Goal: Task Accomplishment & Management: Manage account settings

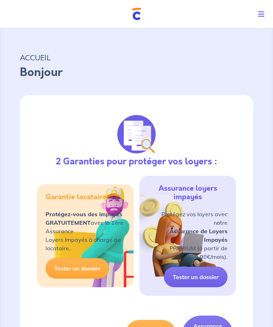
select select "FR"
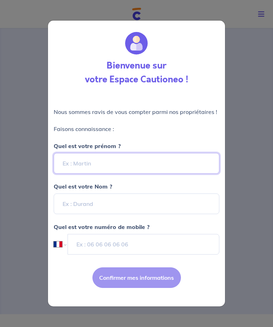
click at [190, 164] on input "Quel est votre prénom ?" at bounding box center [137, 163] width 166 height 21
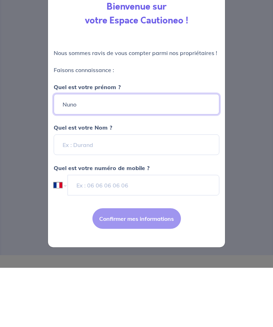
type input "Nuno"
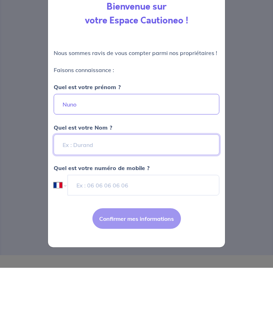
click at [180, 194] on input "Quel est votre Nom ?" at bounding box center [137, 204] width 166 height 21
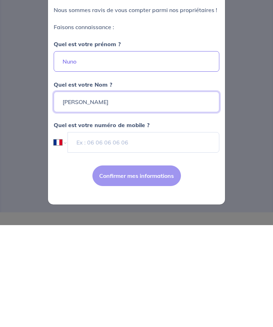
type input "[PERSON_NAME]"
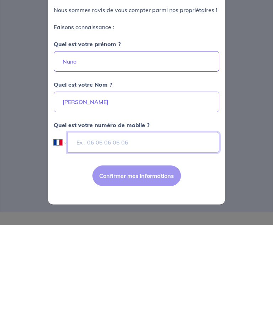
click at [190, 234] on input "tel" at bounding box center [143, 244] width 152 height 21
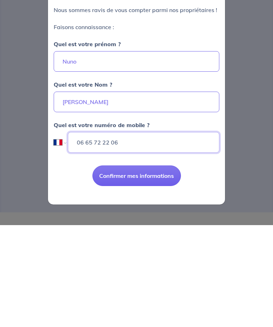
type input "06 65 72 22 06"
click at [158, 267] on button "Confirmer mes informations" at bounding box center [136, 277] width 88 height 21
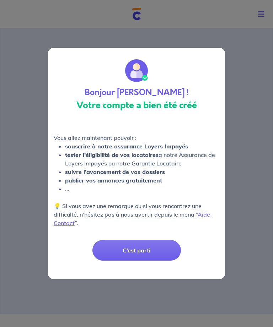
click at [151, 254] on button "C’est parti" at bounding box center [136, 250] width 88 height 21
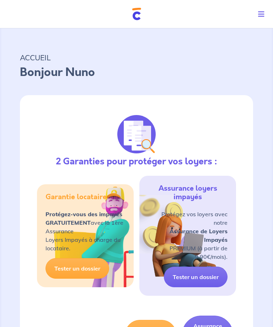
click at [261, 10] on span "Toggle navigation" at bounding box center [259, 14] width 9 height 9
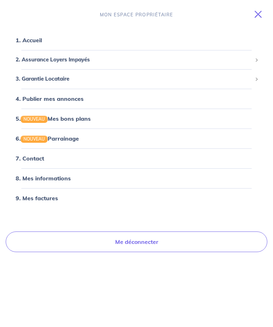
click at [32, 39] on link "1. Accueil" at bounding box center [29, 40] width 26 height 7
click at [41, 178] on link "8. Mes informations" at bounding box center [43, 178] width 55 height 7
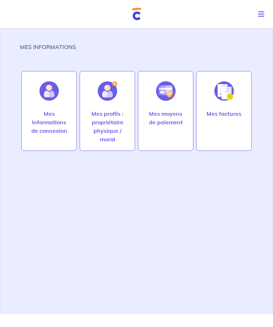
click at [111, 128] on p "Mes profils : propriétaire physique / moral" at bounding box center [107, 126] width 40 height 34
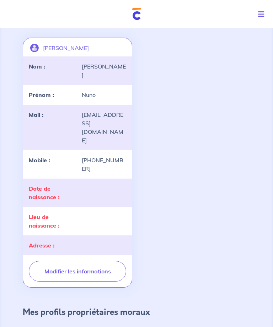
click at [97, 261] on button "Modifier les informations" at bounding box center [77, 271] width 97 height 21
select select "FR"
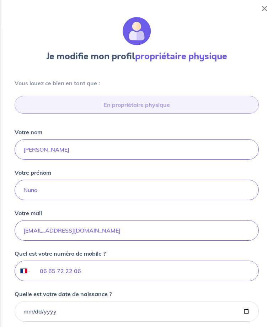
scroll to position [206, 0]
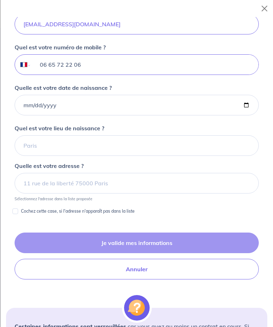
click at [88, 70] on input "06 65 72 22 06" at bounding box center [144, 65] width 227 height 20
type input "06 65 72 12 60"
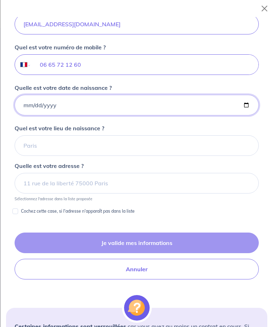
click at [84, 109] on input "Quelle est votre date de naissance ?" at bounding box center [137, 105] width 244 height 21
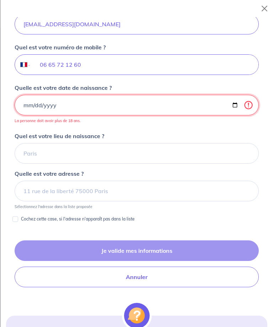
scroll to position [49, 0]
click at [252, 105] on input "2025-09-14" at bounding box center [137, 105] width 244 height 21
click at [119, 111] on input "2025-08-14" at bounding box center [137, 105] width 244 height 21
type input "1955-08-14"
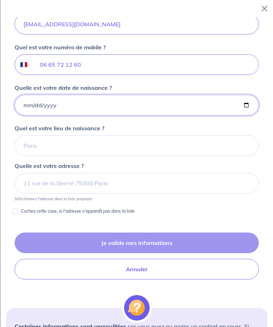
click at [128, 102] on input "1955-08-14" at bounding box center [137, 105] width 244 height 21
click at [121, 103] on input "1955-08-14" at bounding box center [137, 105] width 244 height 21
click at [161, 101] on input "Quelle est votre date de naissance ?" at bounding box center [137, 105] width 244 height 21
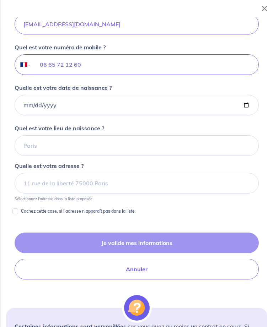
click at [117, 91] on div "Quelle est votre date de naissance ?" at bounding box center [137, 99] width 244 height 32
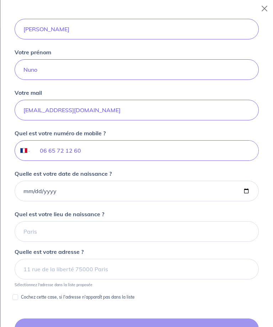
scroll to position [138, 0]
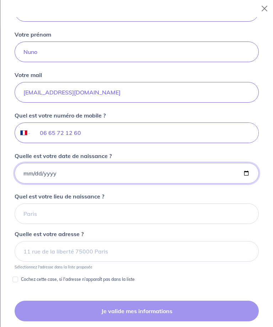
click at [18, 169] on input "Quelle est votre date de naissance ?" at bounding box center [137, 173] width 244 height 21
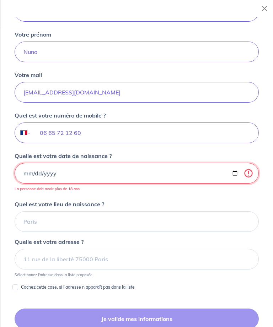
click at [120, 176] on input "2025-09-14" at bounding box center [137, 173] width 244 height 21
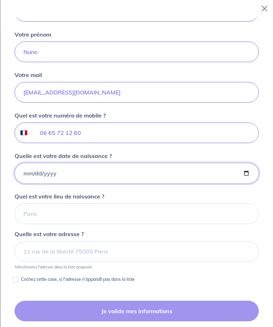
type input "1955-08-14"
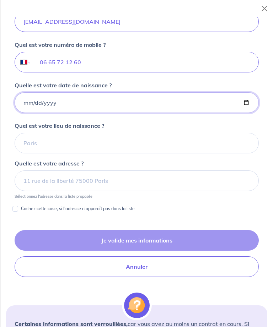
scroll to position [208, 0]
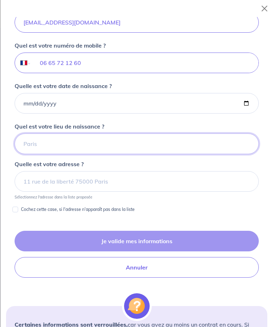
click at [49, 139] on input "Quel est votre lieu de naissance ?" at bounding box center [137, 144] width 244 height 21
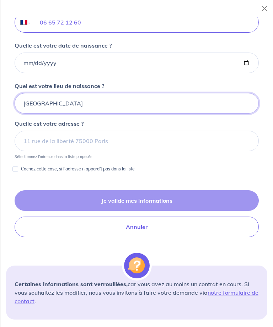
scroll to position [253, 0]
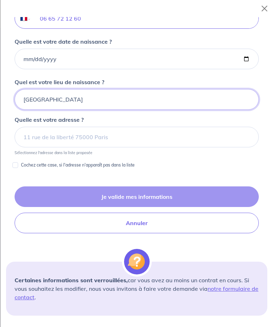
type input "[GEOGRAPHIC_DATA]"
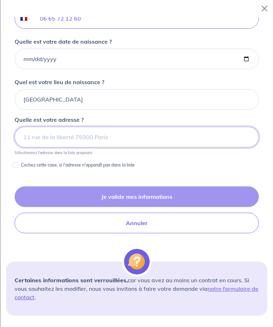
click at [167, 143] on input at bounding box center [137, 137] width 244 height 21
type input "T"
type input "t"
type input "T"
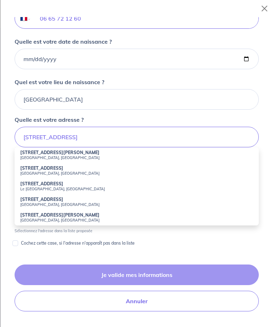
click at [79, 200] on li "5 Bis Rue Marceau Saint-Maur-des-Fossés, France" at bounding box center [137, 202] width 244 height 16
type input "5 Bis Rue Marceau, Saint-Maur-des-Fossés, France"
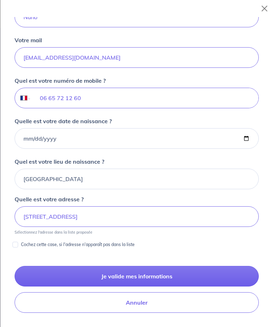
scroll to position [174, 0]
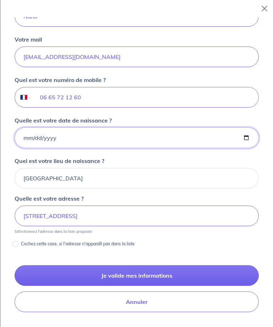
click at [128, 134] on input "1955-08-14" at bounding box center [137, 138] width 244 height 21
type input "1955-08-02"
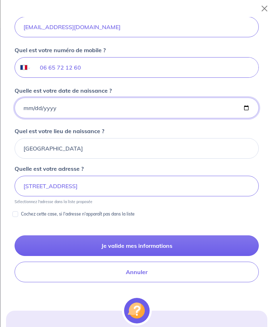
scroll to position [205, 0]
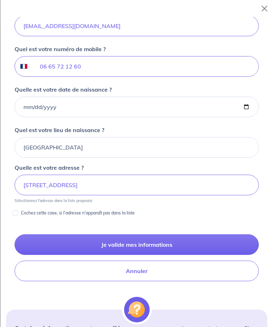
click at [159, 250] on button "Je valide mes informations" at bounding box center [137, 244] width 244 height 21
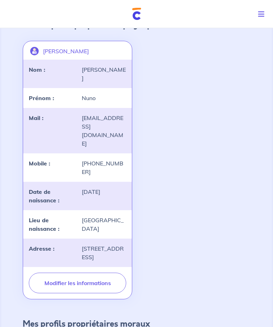
click at [91, 273] on button "Modifier les informations" at bounding box center [77, 283] width 97 height 21
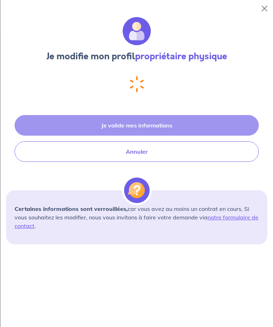
select select "FR"
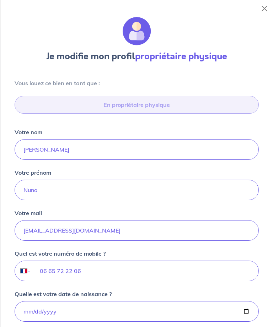
type input "[STREET_ADDRESS]"
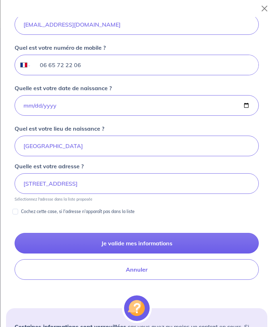
click at [85, 67] on input "06 65 72 22 06" at bounding box center [144, 65] width 227 height 20
type input "06 65 72 12 60"
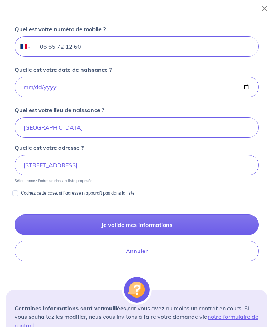
scroll to position [224, 0]
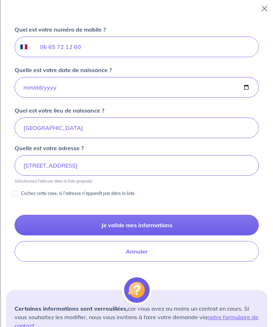
click at [152, 225] on button "Je valide mes informations" at bounding box center [137, 225] width 244 height 21
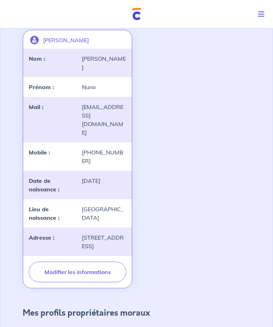
scroll to position [58, 0]
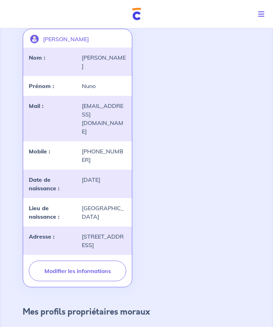
click at [98, 261] on button "Modifier les informations" at bounding box center [77, 271] width 97 height 21
select select "FR"
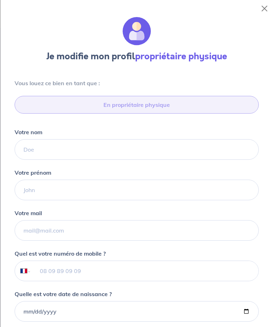
type input "06 65 72 22 06"
type input "[STREET_ADDRESS]"
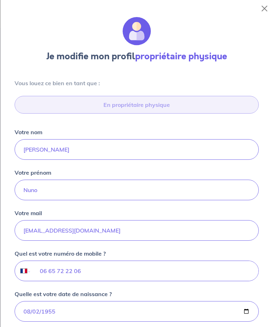
scroll to position [206, 0]
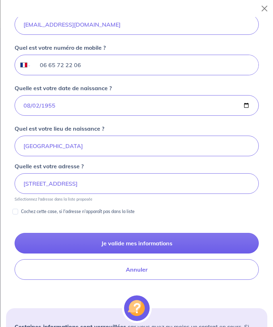
click at [80, 66] on input "06 65 72 22 06" at bounding box center [144, 65] width 227 height 20
type input "06 65 72 12 60"
click at [129, 244] on button "Je valide mes informations" at bounding box center [137, 243] width 244 height 21
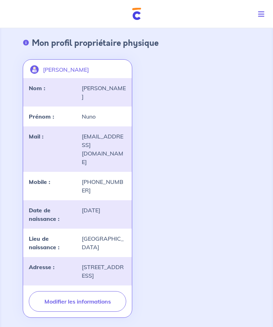
scroll to position [27, 0]
click at [96, 292] on button "Modifier les informations" at bounding box center [77, 302] width 97 height 21
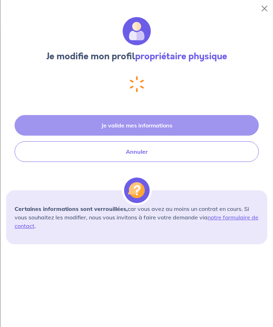
select select "FR"
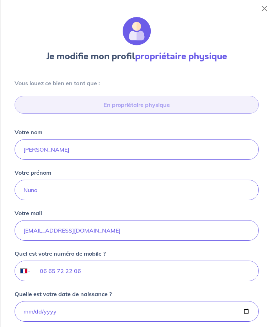
type input "[STREET_ADDRESS]"
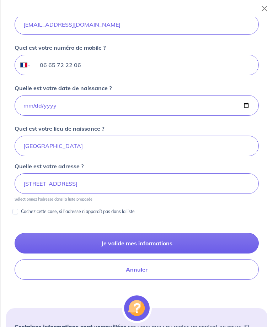
click at [93, 69] on input "06 65 72 22 06" at bounding box center [144, 65] width 227 height 20
type input "0"
type input "06 65 72 12 60"
click at [149, 242] on button "Je valide mes informations" at bounding box center [137, 243] width 244 height 21
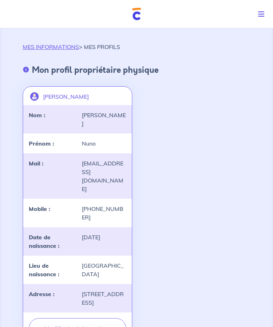
click at [256, 19] on button "Toggle navigation" at bounding box center [262, 14] width 21 height 18
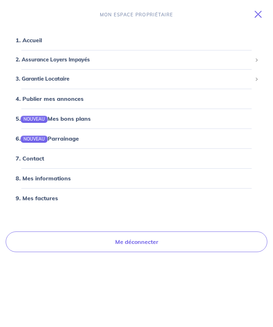
click at [145, 246] on link "Me déconnecter" at bounding box center [136, 242] width 261 height 21
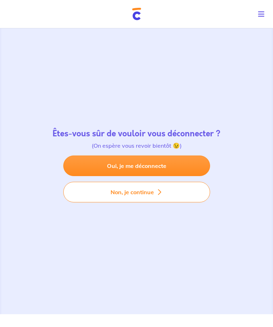
click at [163, 175] on link "Oui, je me déconnecte" at bounding box center [136, 166] width 147 height 21
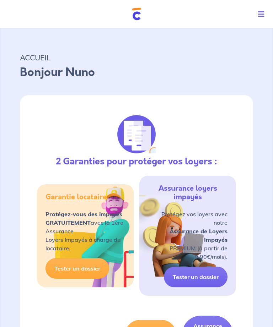
click at [257, 15] on span "Toggle navigation" at bounding box center [259, 14] width 9 height 9
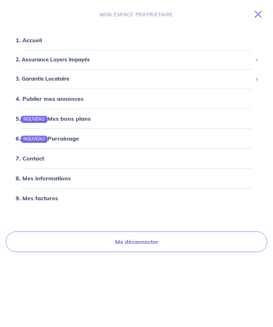
click at [66, 182] on link "8. Mes informations" at bounding box center [43, 178] width 55 height 7
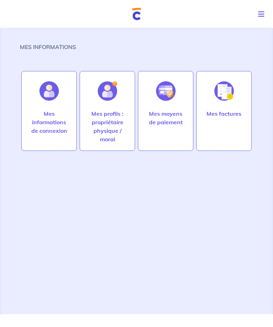
click at [103, 141] on p "Mes profils : propriétaire physique / moral" at bounding box center [107, 126] width 40 height 34
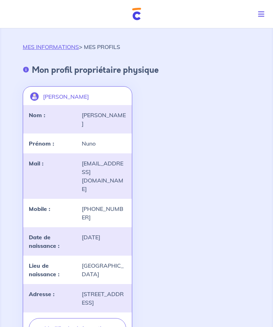
click at [105, 318] on button "Modifier les informations" at bounding box center [77, 328] width 97 height 21
select select "FR"
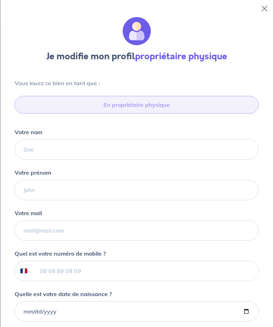
type input "06 65 72 22 06"
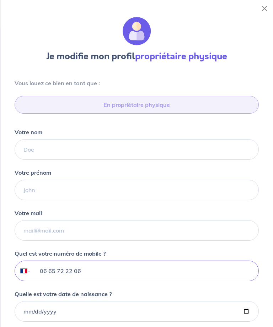
type input "5 Bis Rue Marceau, 94210 Saint-Maur-des-Fossés"
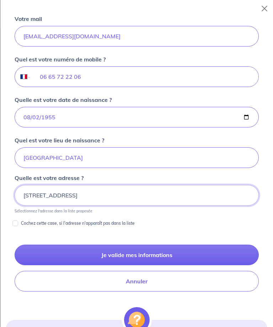
scroll to position [189, 0]
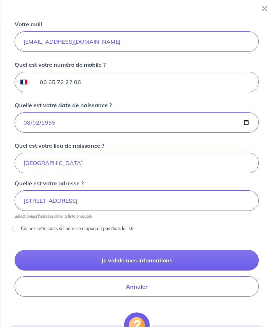
click at [82, 84] on input "06 65 72 22 06" at bounding box center [144, 82] width 227 height 20
type input "0"
type input "06 65 72 12 60"
click at [151, 266] on button "Je valide mes informations" at bounding box center [137, 260] width 244 height 21
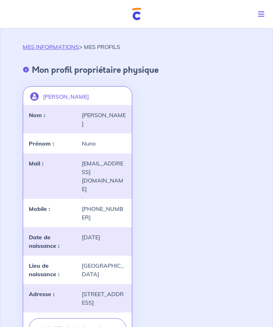
click at [261, 5] on button "Toggle navigation" at bounding box center [262, 14] width 21 height 18
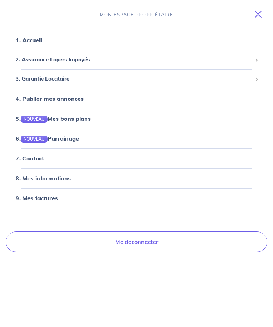
click at [38, 37] on link "1. Accueil" at bounding box center [29, 40] width 26 height 7
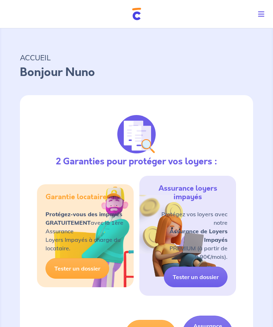
click at [263, 6] on button "Toggle navigation" at bounding box center [262, 14] width 21 height 18
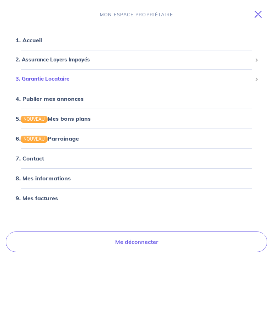
click at [65, 82] on span "3. Garantie Locataire" at bounding box center [134, 79] width 236 height 8
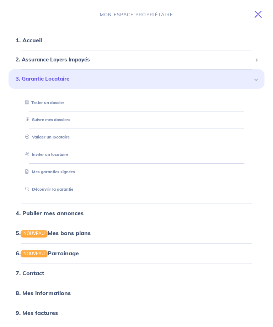
click at [55, 136] on link "Valider un locataire" at bounding box center [45, 137] width 47 height 5
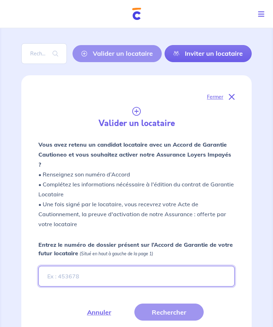
scroll to position [37, 0]
click at [105, 266] on input "Entrez le numéro de dossier présent sur l’Accord de Garantie de votre futur loc…" at bounding box center [136, 276] width 196 height 21
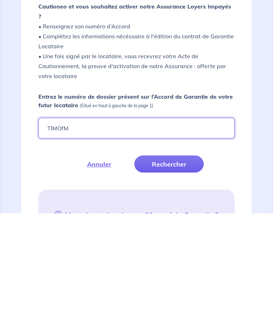
type input "TIMOfM"
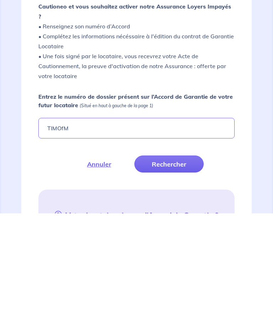
click at [177, 269] on button "Rechercher" at bounding box center [168, 277] width 69 height 17
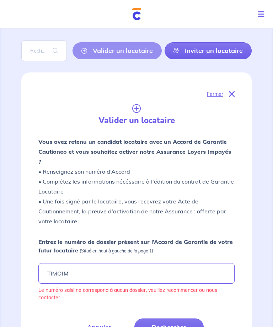
scroll to position [0, 0]
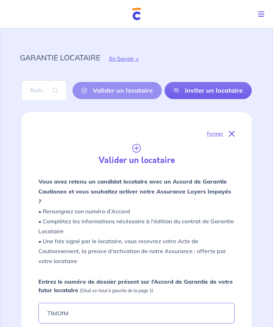
click at [269, 12] on button "Toggle navigation" at bounding box center [262, 14] width 21 height 18
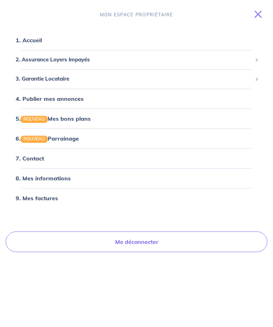
click at [36, 161] on link "7. Contact" at bounding box center [30, 158] width 28 height 7
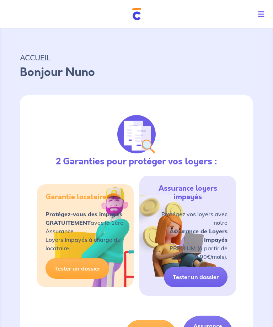
click at [266, 10] on button "Toggle navigation" at bounding box center [262, 14] width 21 height 18
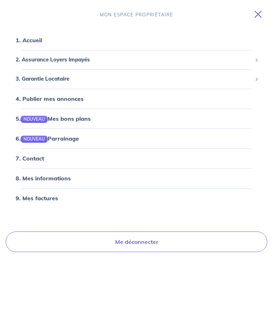
click at [55, 182] on link "8. Mes informations" at bounding box center [43, 178] width 55 height 7
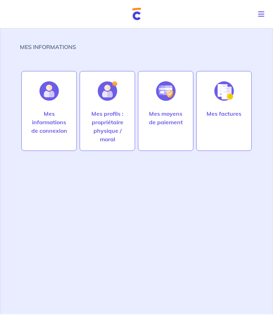
click at [101, 137] on p "Mes profils : propriétaire physique / moral" at bounding box center [107, 126] width 40 height 34
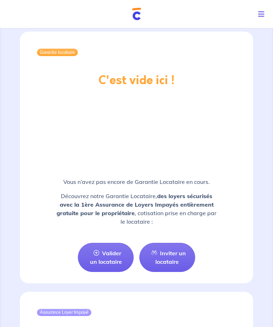
scroll to position [702, 0]
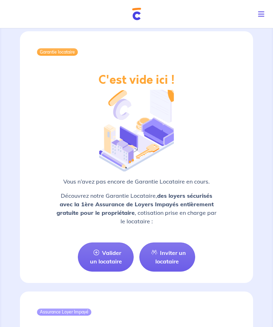
click at [107, 250] on link "Valider un locataire" at bounding box center [106, 257] width 56 height 29
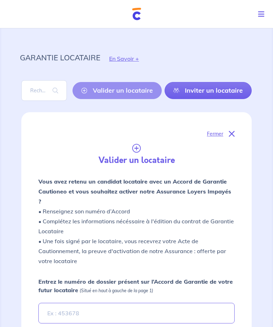
click at [260, 9] on button "Toggle navigation" at bounding box center [262, 14] width 21 height 18
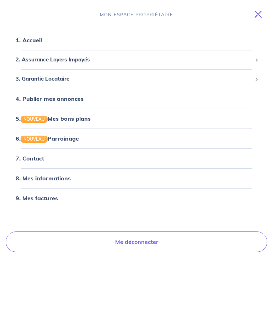
click at [29, 38] on link "1. Accueil" at bounding box center [29, 40] width 26 height 7
